Goal: Task Accomplishment & Management: Use online tool/utility

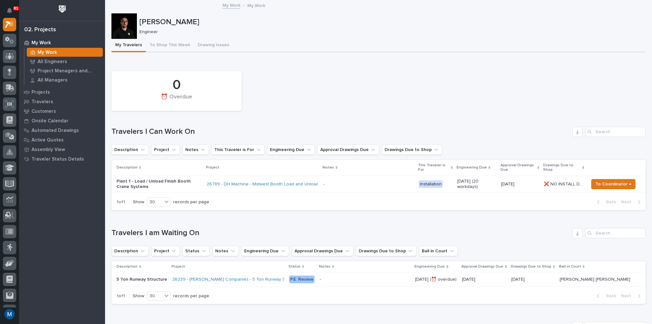
click at [117, 25] on div at bounding box center [123, 25] width 25 height 25
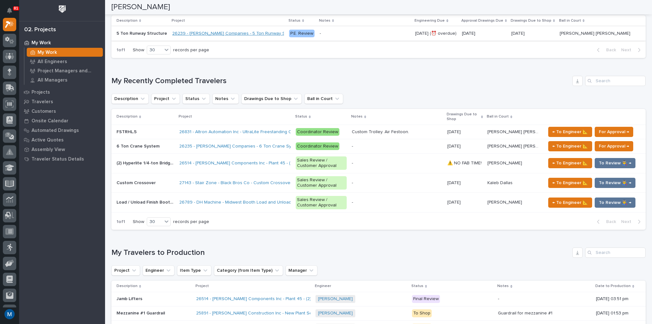
scroll to position [255, 0]
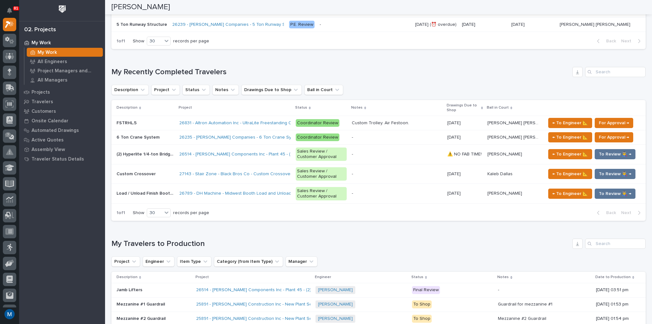
click at [161, 131] on td "6 Ton Crane System 6 Ton Crane System" at bounding box center [143, 137] width 65 height 14
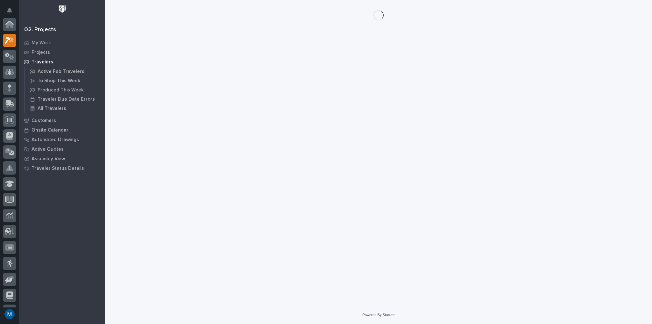
scroll to position [16, 0]
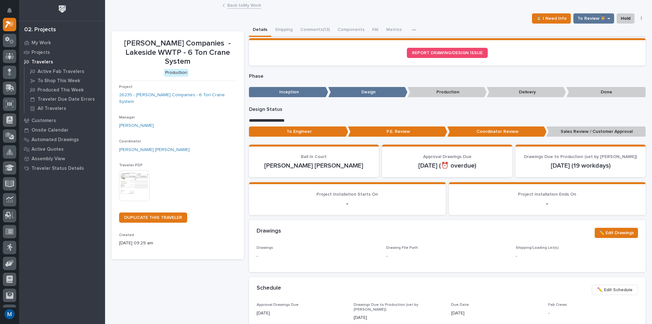
click at [136, 163] on span "Traveler PDF" at bounding box center [131, 165] width 24 height 4
click at [136, 163] on div "Traveler PDF This file cannot be opened Download File" at bounding box center [177, 185] width 117 height 44
click at [131, 170] on img at bounding box center [134, 185] width 31 height 31
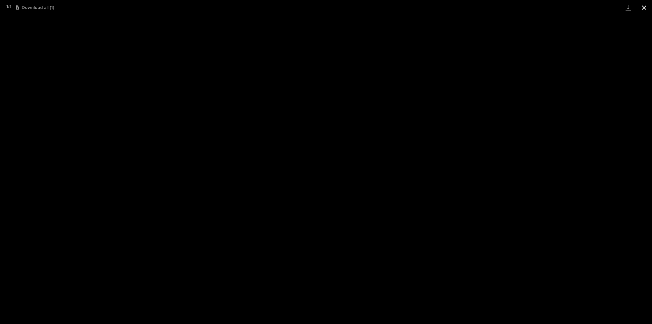
click at [639, 5] on button "Close gallery" at bounding box center [644, 7] width 16 height 15
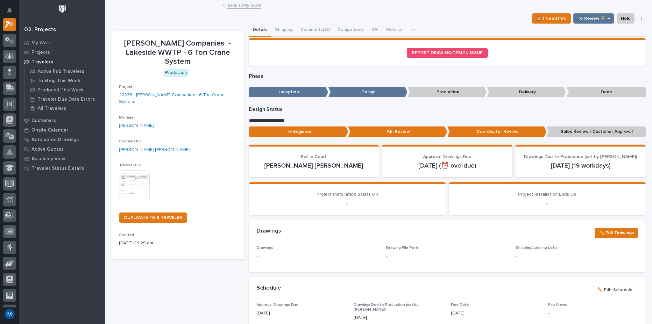
click at [313, 130] on p "To Engineer" at bounding box center [298, 131] width 99 height 11
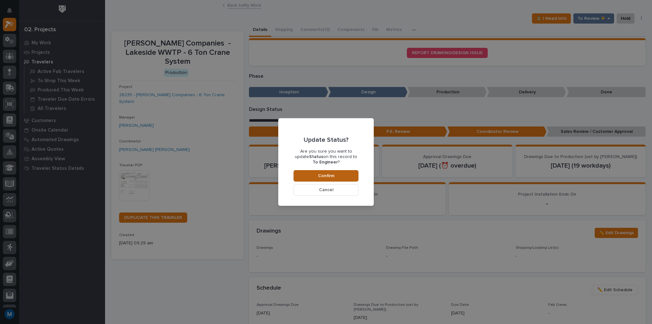
click at [327, 174] on span "Confirm" at bounding box center [326, 176] width 16 height 6
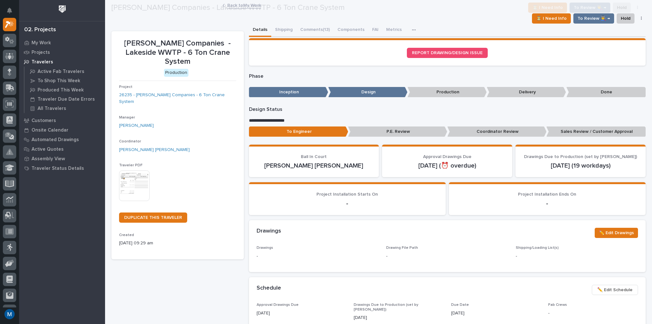
scroll to position [38, 0]
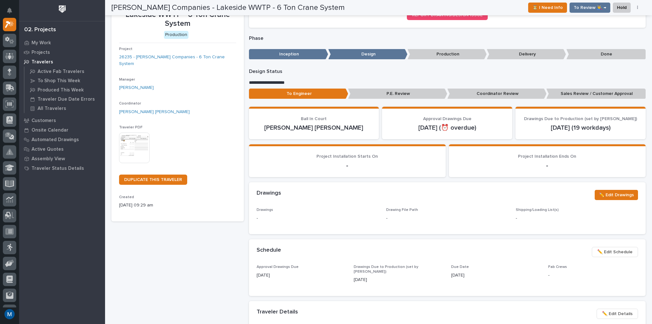
click at [42, 41] on p "My Work" at bounding box center [41, 43] width 19 height 6
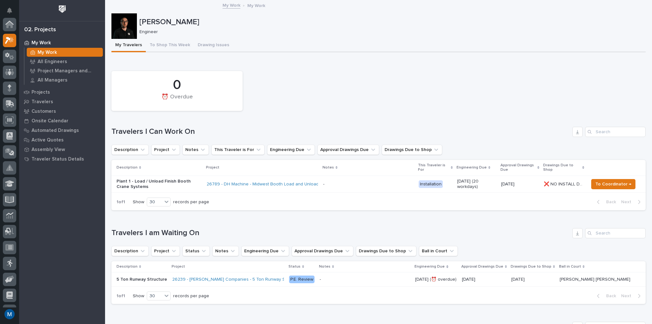
scroll to position [16, 0]
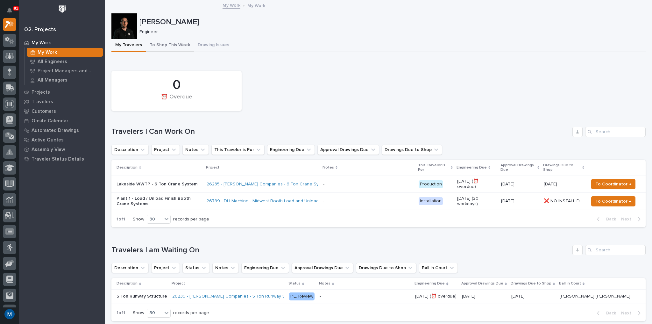
click at [168, 44] on button "To Shop This Week" at bounding box center [170, 45] width 48 height 13
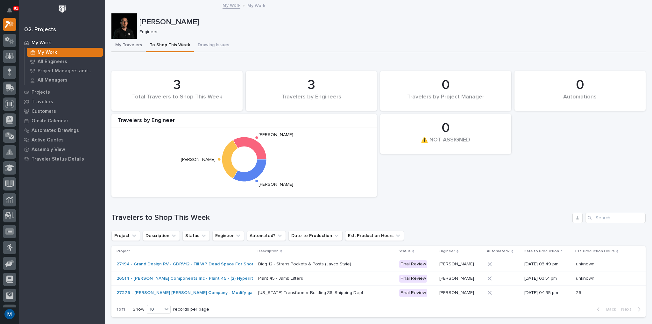
click at [132, 45] on button "My Travelers" at bounding box center [128, 45] width 34 height 13
